Goal: Task Accomplishment & Management: Use online tool/utility

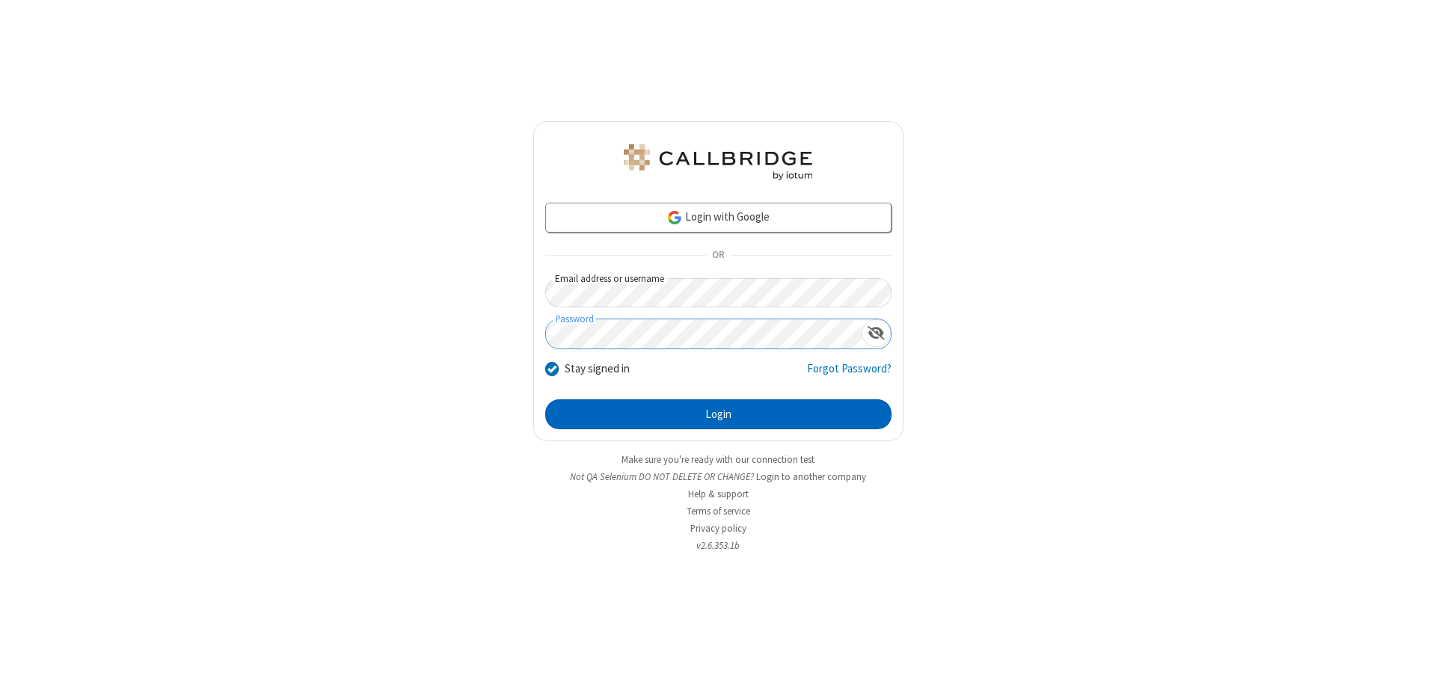
click at [718, 414] on button "Login" at bounding box center [718, 414] width 346 height 30
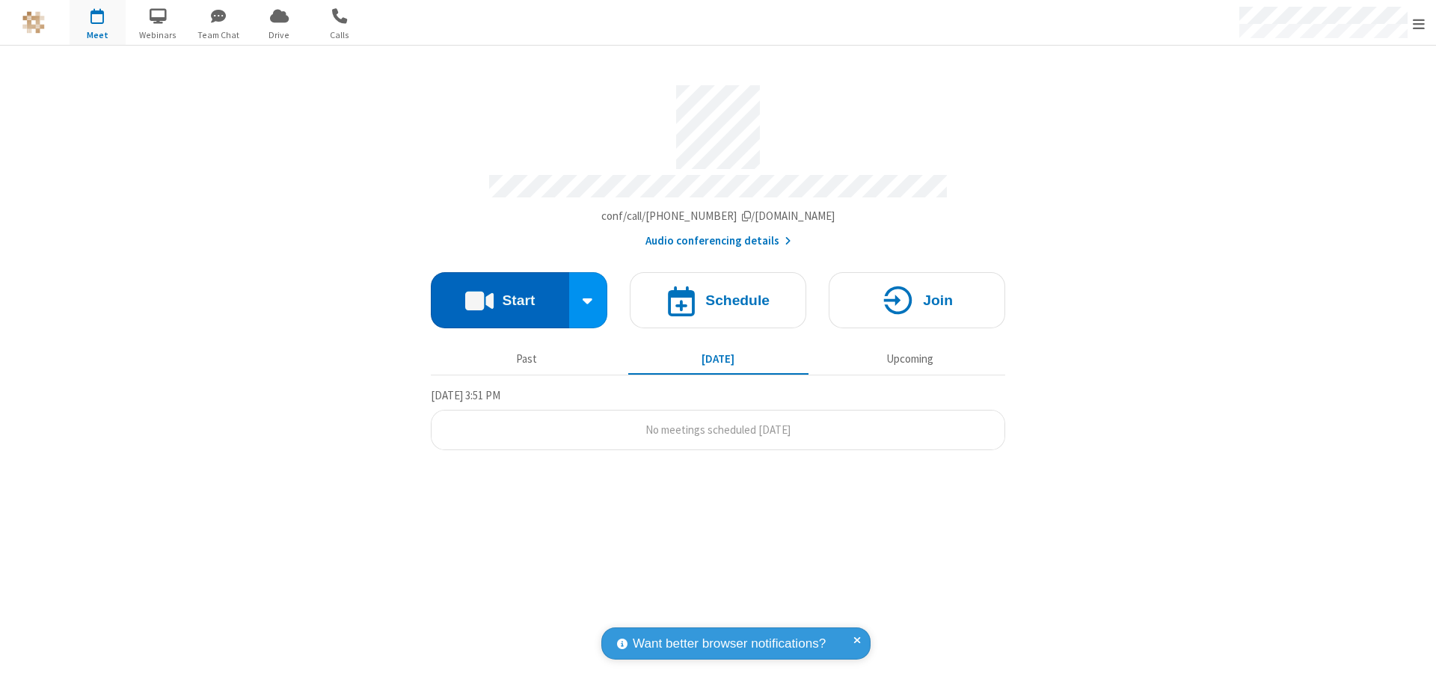
click at [500, 293] on button "Start" at bounding box center [500, 300] width 138 height 56
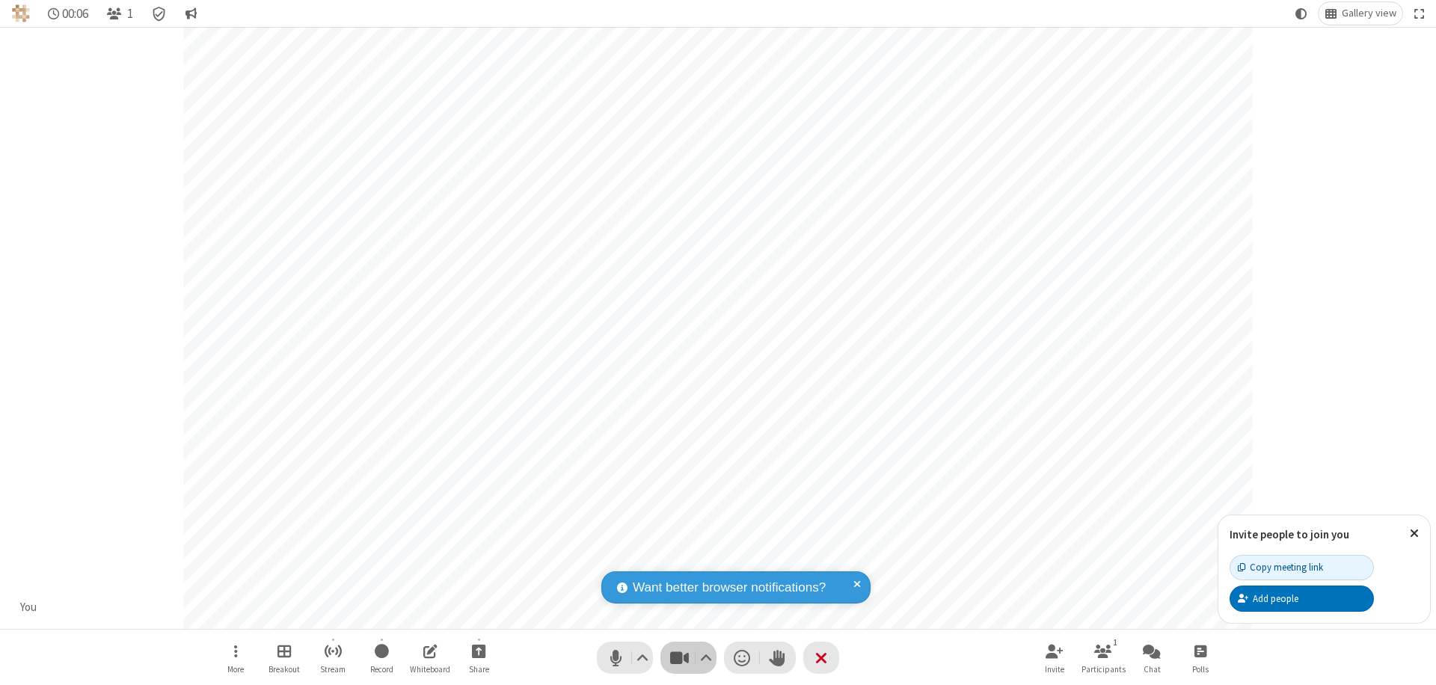
click at [679, 657] on span "Stop video (⌘+Shift+V)" at bounding box center [679, 658] width 22 height 22
click at [679, 657] on span "Start video (⌘+Shift+V)" at bounding box center [679, 658] width 22 height 22
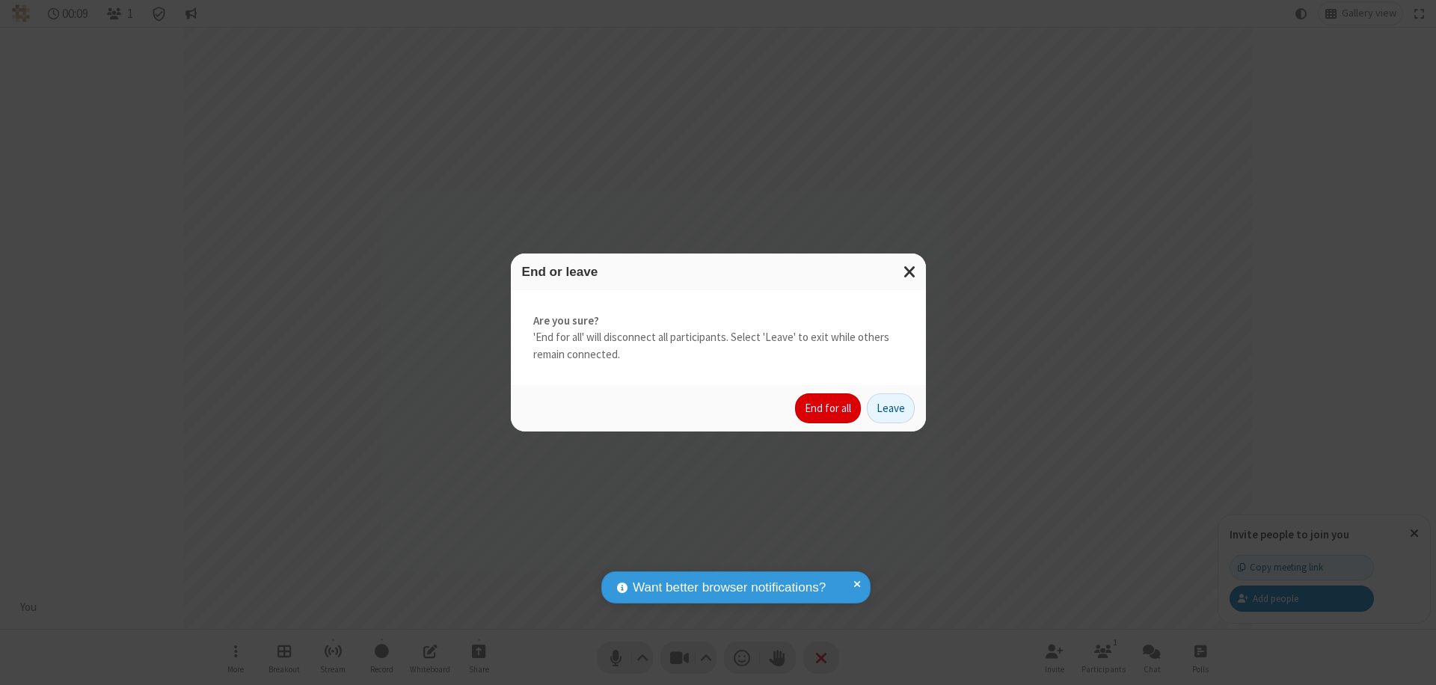
click at [829, 408] on button "End for all" at bounding box center [828, 408] width 66 height 30
